Goal: Information Seeking & Learning: Learn about a topic

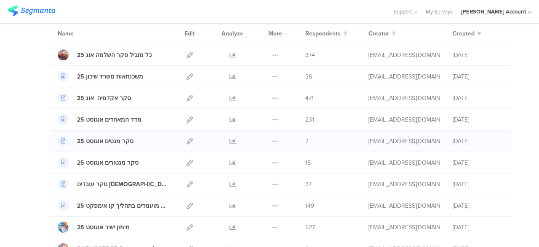
scroll to position [84, 0]
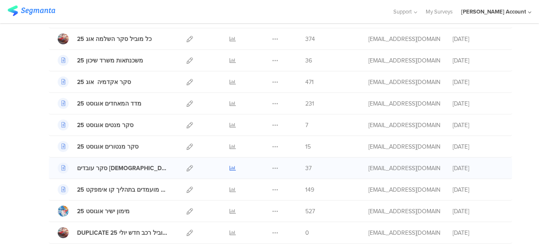
click at [230, 168] on icon at bounding box center [233, 168] width 6 height 6
click at [230, 60] on icon at bounding box center [233, 60] width 6 height 6
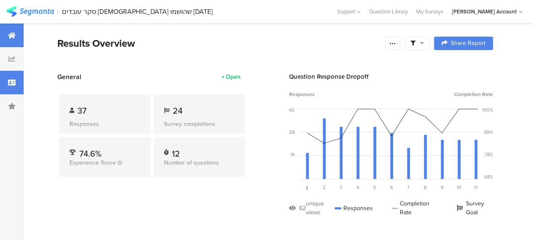
click at [14, 80] on icon at bounding box center [12, 82] width 8 height 7
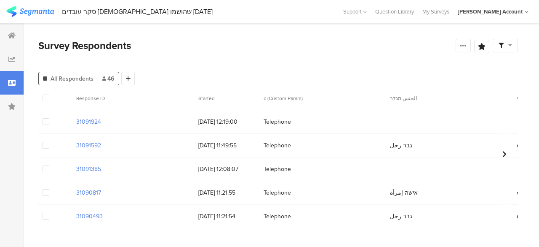
click at [212, 214] on span "27/08/2025 11:21:54" at bounding box center [226, 216] width 57 height 9
click at [6, 29] on div at bounding box center [12, 36] width 24 height 24
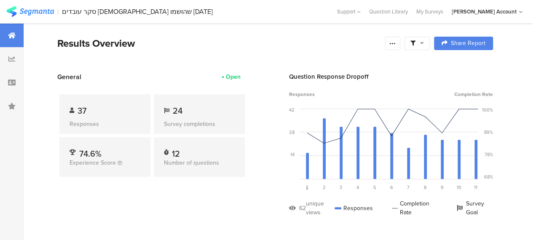
drag, startPoint x: 261, startPoint y: 55, endPoint x: 260, endPoint y: 62, distance: 6.8
click at [261, 55] on section "Results Overview Confidence Level 95 % Preview survey Edit survey Export Result…" at bounding box center [275, 54] width 503 height 36
click at [424, 41] on icon at bounding box center [422, 43] width 4 height 6
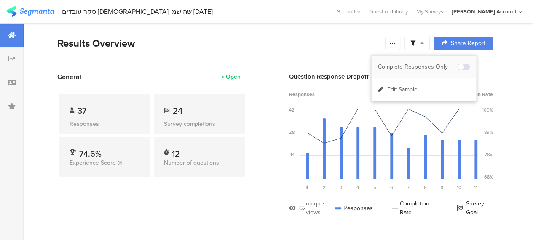
click at [426, 63] on div "Complete Responses Only" at bounding box center [417, 67] width 79 height 8
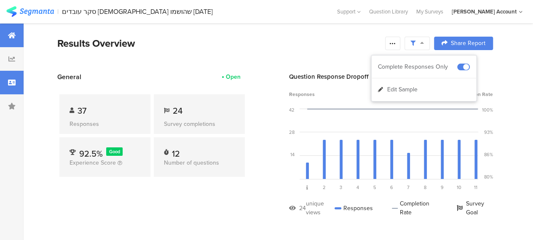
click at [14, 80] on icon at bounding box center [12, 82] width 8 height 7
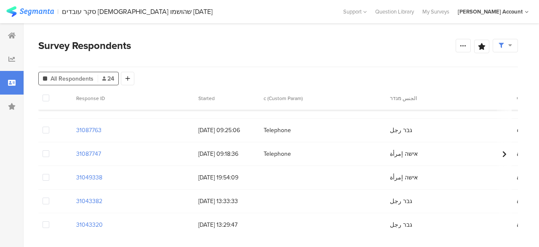
scroll to position [169, 0]
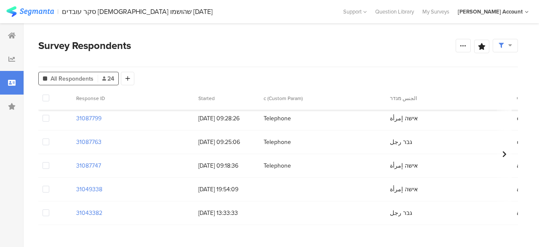
click at [274, 119] on span "Telephone" at bounding box center [323, 118] width 118 height 9
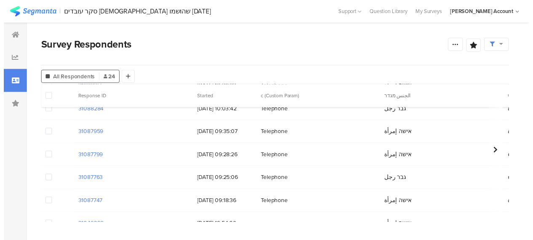
scroll to position [0, 0]
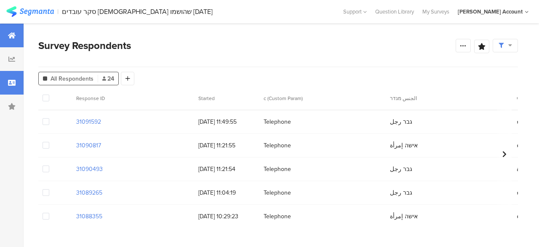
click at [11, 36] on icon at bounding box center [12, 35] width 8 height 7
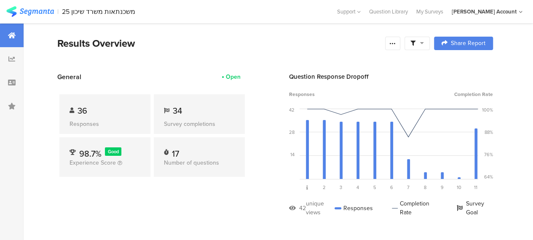
drag, startPoint x: 427, startPoint y: 44, endPoint x: 430, endPoint y: 48, distance: 4.6
click at [424, 44] on icon at bounding box center [422, 43] width 4 height 6
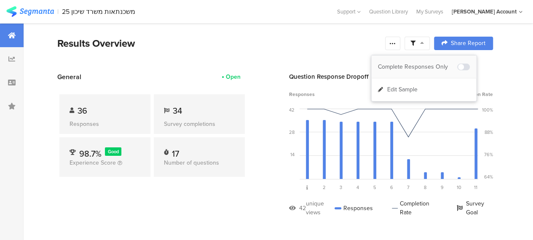
click at [426, 64] on div "Complete Responses Only" at bounding box center [417, 67] width 79 height 8
drag, startPoint x: 338, startPoint y: 48, endPoint x: 356, endPoint y: 57, distance: 20.2
click at [338, 48] on div "Results Overview" at bounding box center [219, 43] width 324 height 15
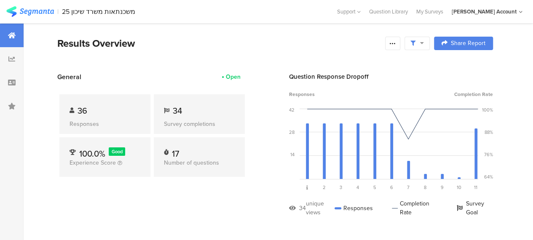
click at [424, 42] on icon at bounding box center [422, 43] width 4 height 6
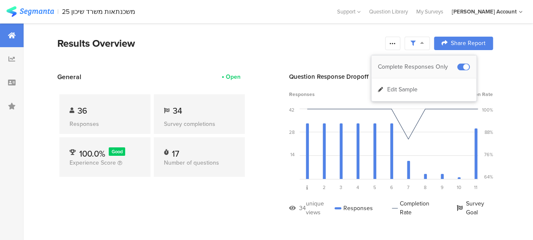
click at [458, 64] on span at bounding box center [463, 67] width 13 height 7
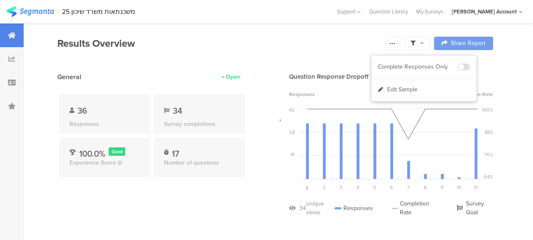
click at [291, 44] on div at bounding box center [266, 120] width 533 height 240
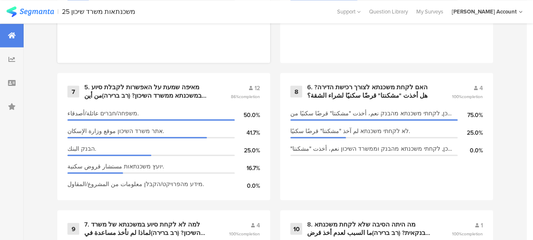
scroll to position [801, 0]
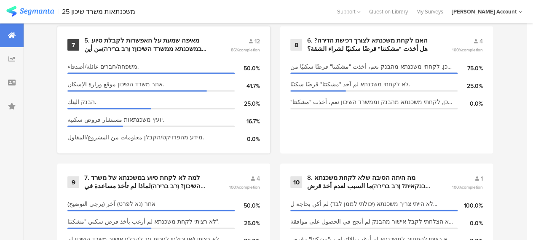
click at [117, 46] on div "5. מאיפה שמעת על האפשרות לקבלת סיוע במשכנתא ממשרד השיכון? (רב ברירה)من أين سمعت…" at bounding box center [147, 45] width 126 height 16
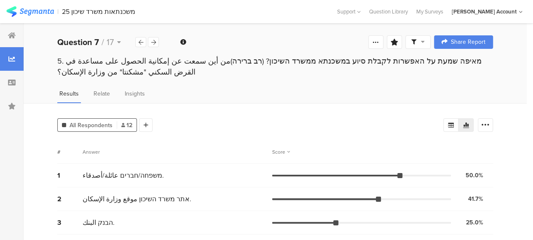
click at [425, 44] on icon at bounding box center [423, 42] width 4 height 6
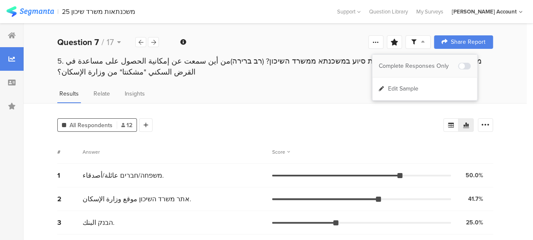
click at [431, 67] on div "Complete Responses Only" at bounding box center [418, 66] width 79 height 8
click at [227, 150] on div "Answer" at bounding box center [178, 152] width 190 height 8
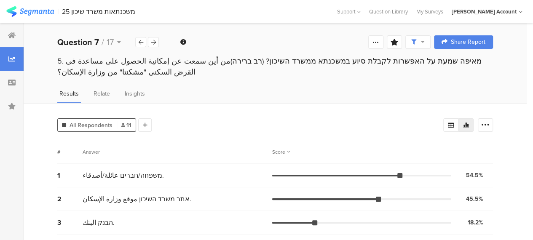
click at [425, 40] on icon at bounding box center [423, 42] width 4 height 6
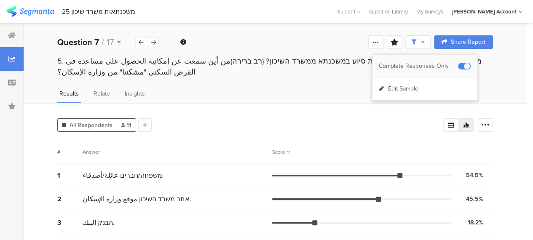
click at [432, 65] on div "Complete Responses Only" at bounding box center [418, 66] width 79 height 8
click at [155, 42] on icon at bounding box center [153, 42] width 5 height 5
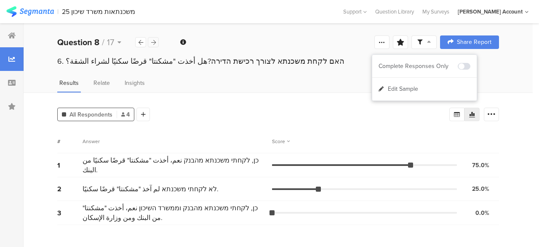
click at [153, 42] on icon at bounding box center [153, 42] width 5 height 5
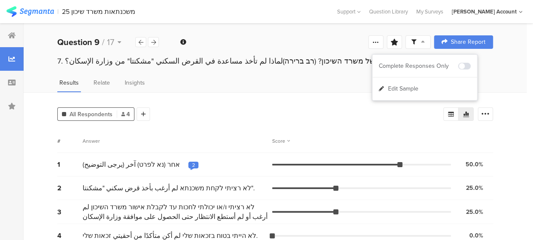
click at [192, 164] on div "2" at bounding box center [193, 165] width 3 height 7
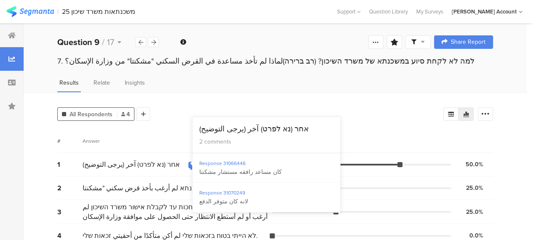
click at [192, 164] on div "2" at bounding box center [193, 165] width 3 height 7
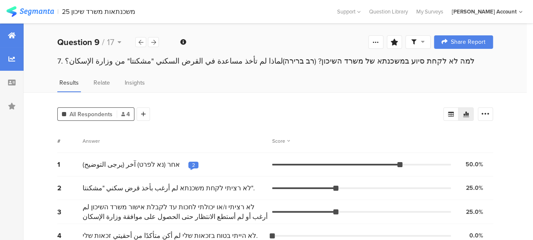
click at [13, 35] on icon at bounding box center [12, 35] width 8 height 7
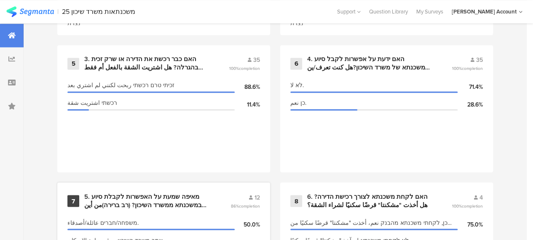
scroll to position [632, 0]
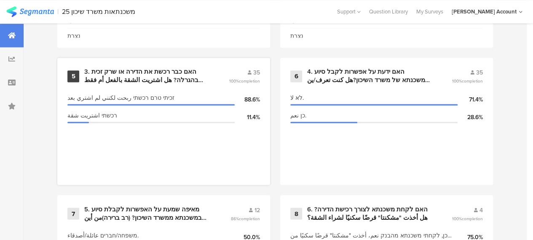
click at [177, 83] on div "3. האם כבר רכשת את הדירה או שרק זכית בהגרלה? هل اشتريت الشقة بالفعل أم فقط ربحت…" at bounding box center [146, 76] width 124 height 16
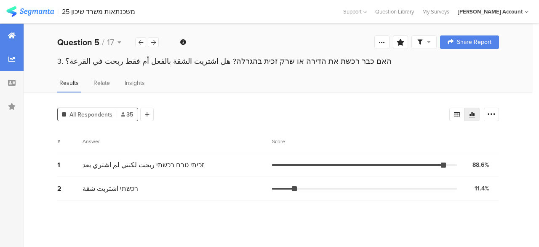
click at [10, 32] on icon at bounding box center [12, 35] width 8 height 7
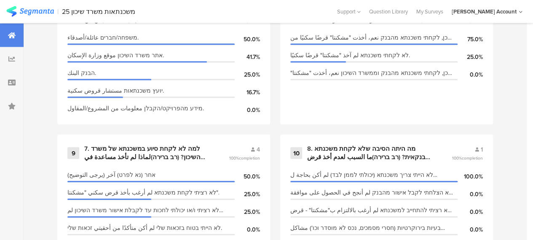
scroll to position [843, 0]
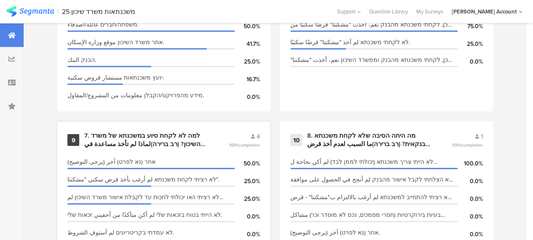
click at [161, 147] on div "7. למה לא לקחת סיוע במשכנתא של משרד השיכון? (רב ברירה)لماذا لم تأخذ مساعدة في ا…" at bounding box center [146, 140] width 124 height 16
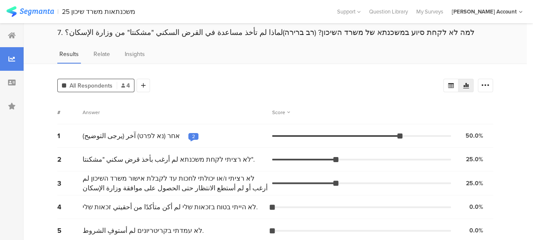
scroll to position [42, 0]
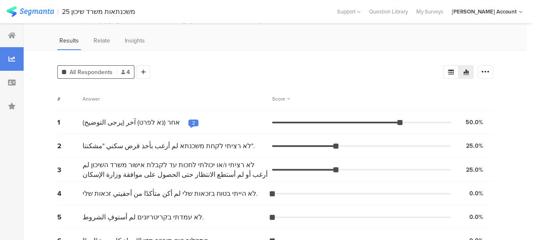
click at [192, 123] on div "2" at bounding box center [193, 123] width 3 height 7
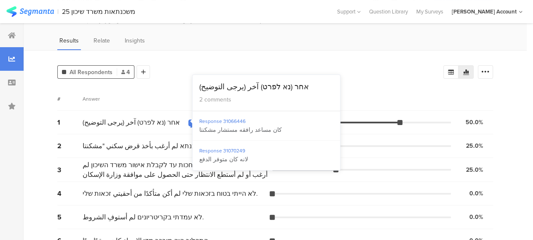
click at [142, 98] on div "Answer" at bounding box center [178, 99] width 190 height 8
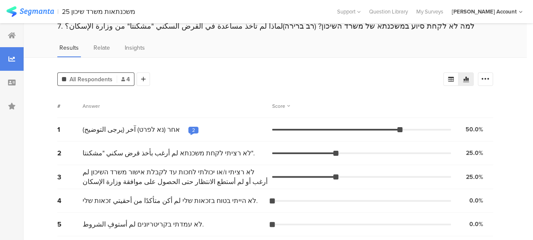
scroll to position [0, 0]
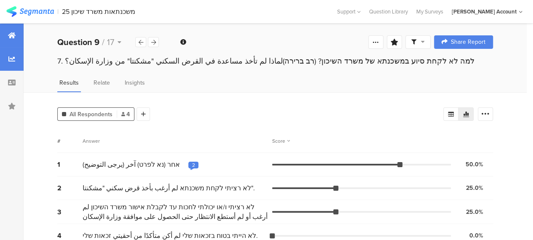
drag, startPoint x: 10, startPoint y: 34, endPoint x: 11, endPoint y: 41, distance: 7.2
click at [10, 34] on icon at bounding box center [12, 35] width 8 height 7
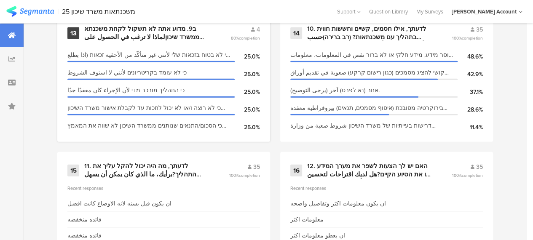
scroll to position [1211, 0]
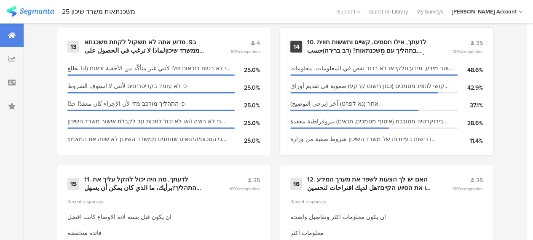
click at [356, 54] on div "10. לדעתך, אילו חסמים, קשיים וחששות חווית בתהליך עם משכנתאות? (רב ברירה)حسب رأي…" at bounding box center [369, 46] width 124 height 16
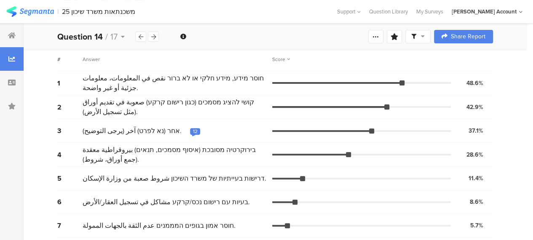
scroll to position [75, 0]
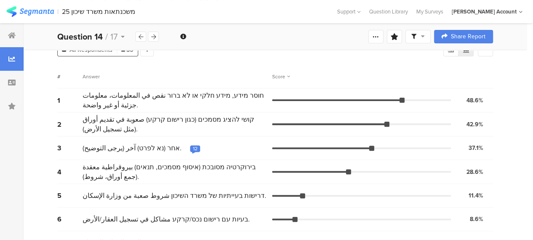
click at [316, 70] on div "# Answer Score" at bounding box center [275, 77] width 436 height 24
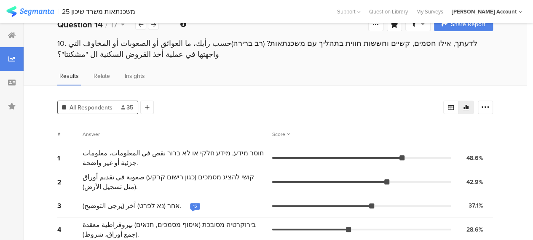
scroll to position [0, 0]
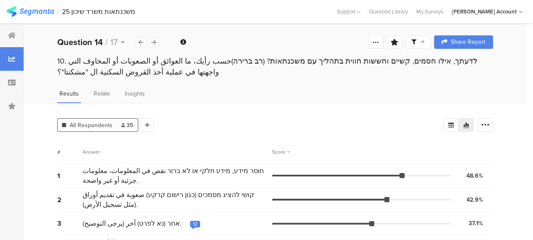
click at [431, 43] on div at bounding box center [417, 41] width 25 height 13
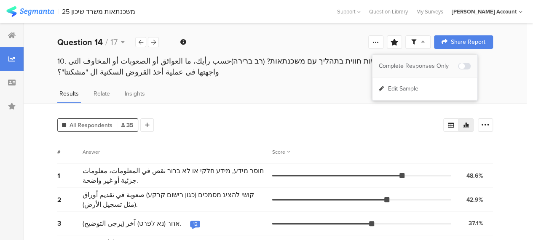
click at [464, 65] on span at bounding box center [464, 66] width 13 height 7
click at [328, 86] on div "10. לדעתך, אילו חסמים, קשיים וחששות חווית בתהליך עם משכנתאות? (רב ברירה)حسب رأي…" at bounding box center [275, 75] width 503 height 38
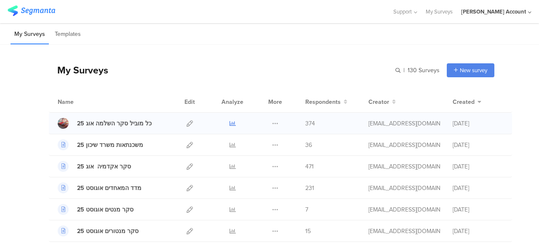
scroll to position [84, 0]
